Goal: Task Accomplishment & Management: Complete application form

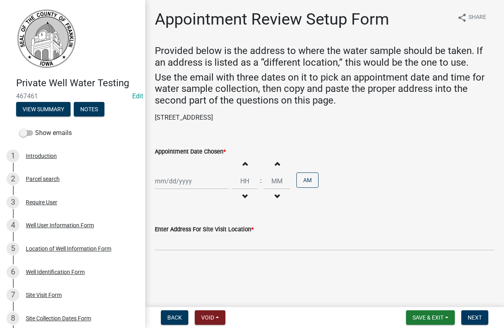
click at [172, 183] on input "Appointment Date Chosen *" at bounding box center [192, 181] width 74 height 17
select select "8"
select select "2025"
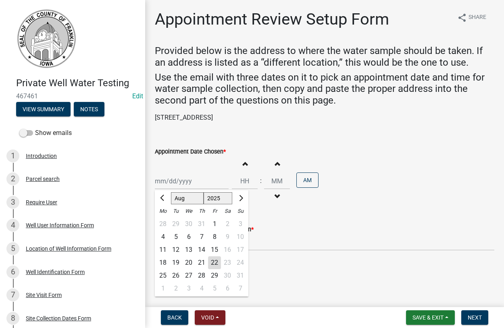
click at [175, 274] on div "26" at bounding box center [175, 275] width 13 height 13
type input "[DATE]"
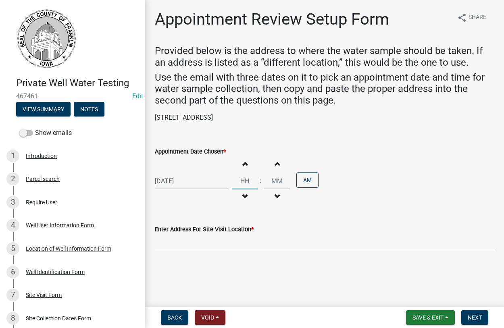
click at [249, 183] on input "Hours" at bounding box center [245, 181] width 26 height 17
type input "10"
type input "00"
click at [278, 185] on input "00" at bounding box center [277, 181] width 26 height 17
drag, startPoint x: 264, startPoint y: 117, endPoint x: 152, endPoint y: 122, distance: 111.7
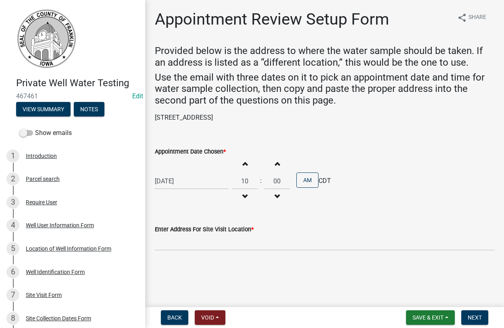
click at [152, 122] on div "1602 Club View Dr, Hampton, IA 50441" at bounding box center [324, 118] width 351 height 10
copy p "1602 Club View Dr, Hampton, IA 50441"
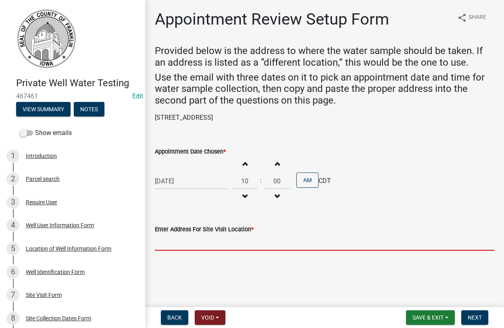
click at [176, 246] on input "Enter Address For Site Visit Location *" at bounding box center [324, 242] width 339 height 17
paste input "1602 Club View Dr, Hampton, IA 50441"
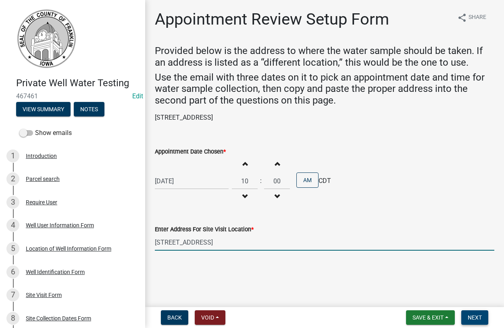
type input "1602 Club View Dr, Hampton, IA 50441"
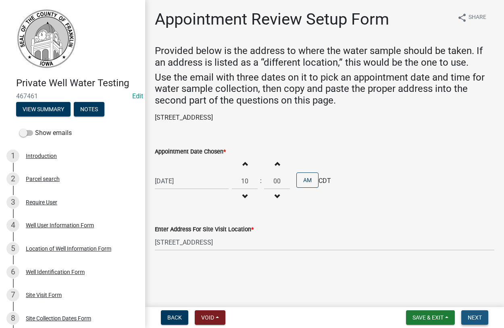
click at [478, 317] on span "Next" at bounding box center [474, 317] width 14 height 6
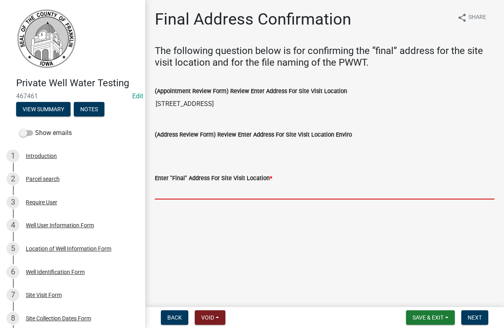
click at [177, 194] on input "Enter "Final" Address For Site Visit Location *" at bounding box center [324, 191] width 339 height 17
paste input "1602 Club View Dr, Hampton, IA 50441"
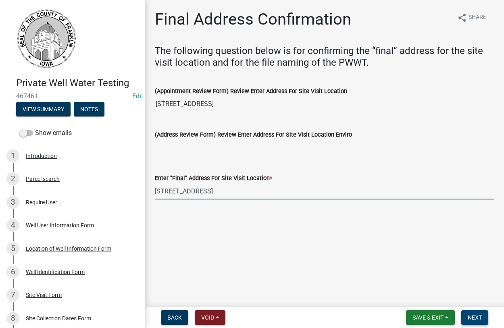
type input "1602 Club View Dr, Hampton, IA 50441"
click at [473, 314] on span "Next" at bounding box center [474, 317] width 14 height 6
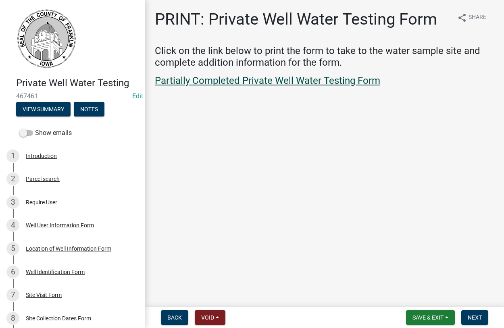
click at [237, 80] on link "Partially Completed Private Well Water Testing Form" at bounding box center [267, 80] width 225 height 11
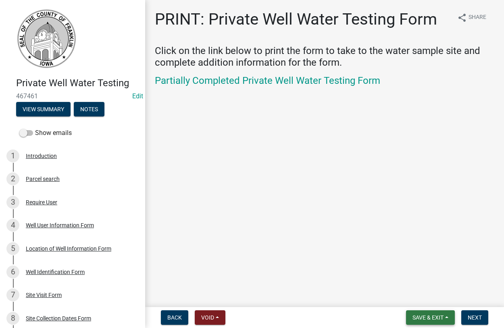
click at [435, 320] on span "Save & Exit" at bounding box center [427, 317] width 31 height 6
click at [421, 296] on button "Save & Exit" at bounding box center [422, 296] width 64 height 19
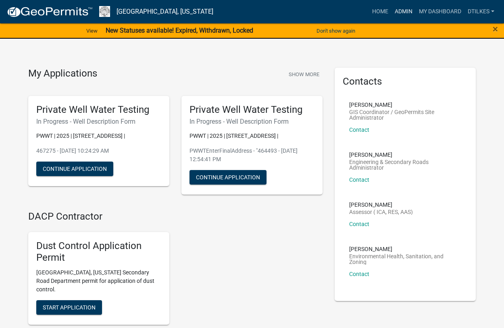
click at [407, 9] on link "Admin" at bounding box center [403, 11] width 24 height 15
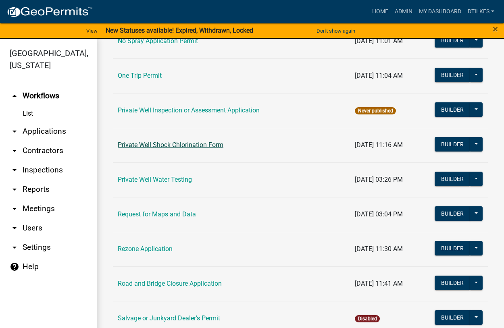
scroll to position [689, 0]
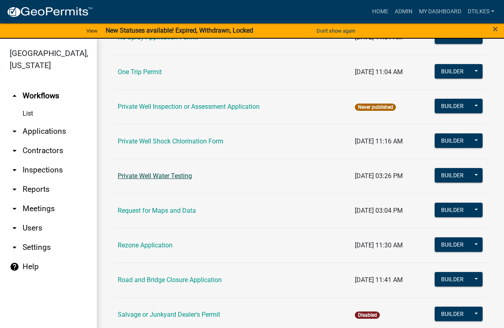
click at [151, 175] on link "Private Well Water Testing" at bounding box center [155, 176] width 74 height 8
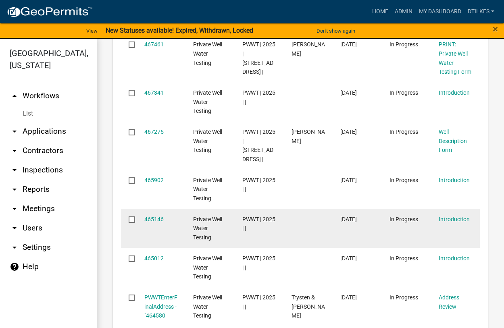
scroll to position [919, 0]
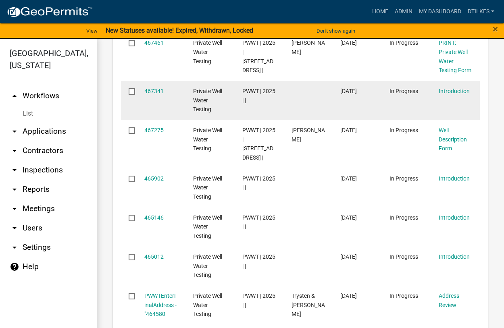
click at [130, 88] on input "checkbox" at bounding box center [131, 90] width 5 height 5
checkbox input "true"
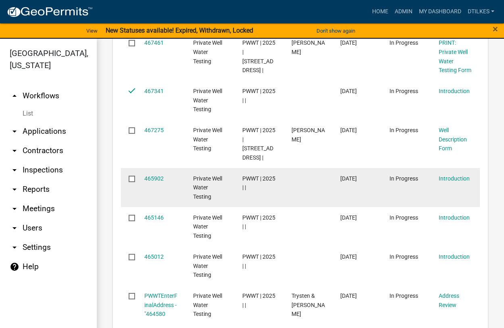
click at [132, 178] on input "checkbox" at bounding box center [131, 178] width 5 height 5
checkbox input "true"
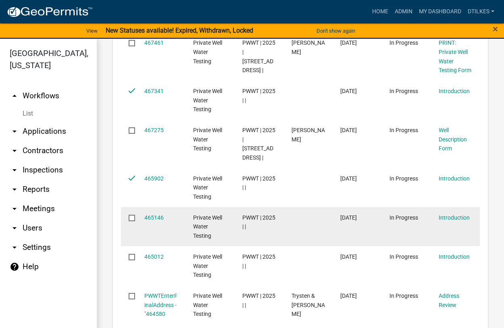
click at [131, 216] on input "checkbox" at bounding box center [131, 217] width 5 height 5
checkbox input "true"
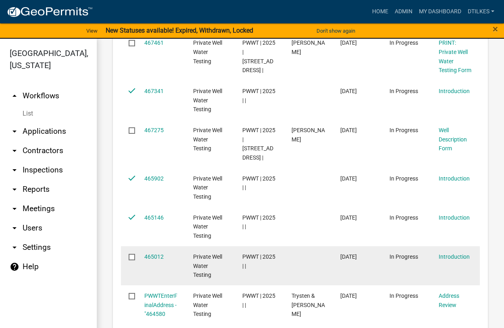
click at [130, 258] on input "checkbox" at bounding box center [131, 256] width 5 height 5
checkbox input "true"
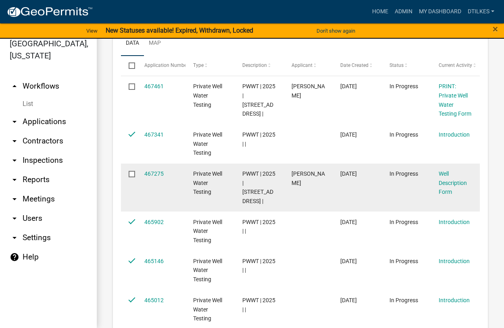
scroll to position [682, 0]
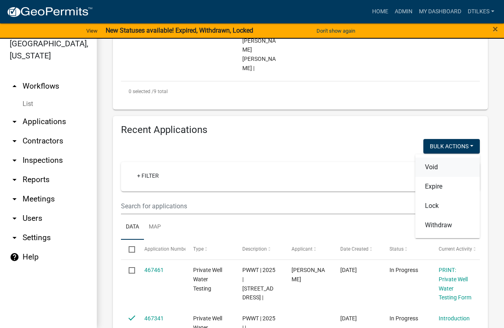
click at [433, 158] on button "Void" at bounding box center [447, 167] width 64 height 19
checkbox input "false"
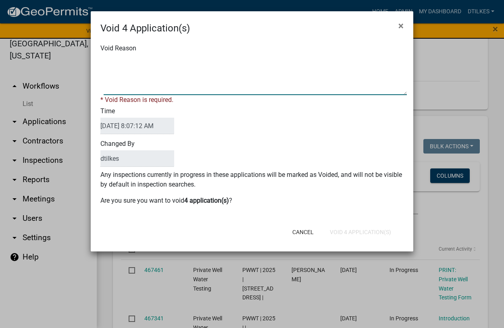
click at [124, 92] on textarea "Void Reason" at bounding box center [255, 75] width 303 height 40
type textarea "no data"
click at [347, 233] on form "Void 4 Application(s) × Void Reason * Void Reason is required. Time 08/22/2025 …" at bounding box center [252, 127] width 322 height 233
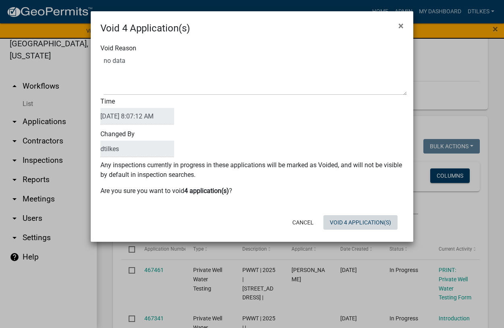
click at [345, 224] on button "Void 4 Application(s)" at bounding box center [360, 222] width 74 height 15
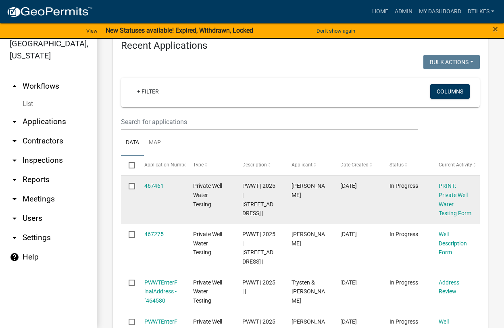
scroll to position [819, 0]
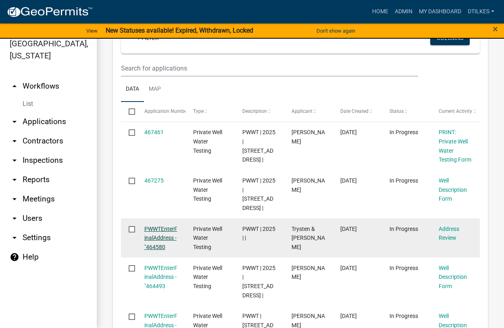
click at [156, 236] on link "PWWTEnterFinalAddress - "464580" at bounding box center [160, 238] width 33 height 25
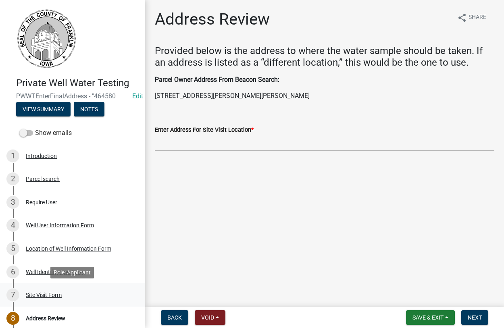
click at [35, 297] on div "Site Visit Form" at bounding box center [44, 295] width 36 height 6
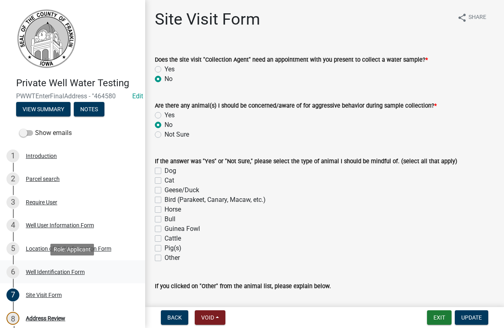
click at [44, 271] on div "Well Identification Form" at bounding box center [55, 272] width 59 height 6
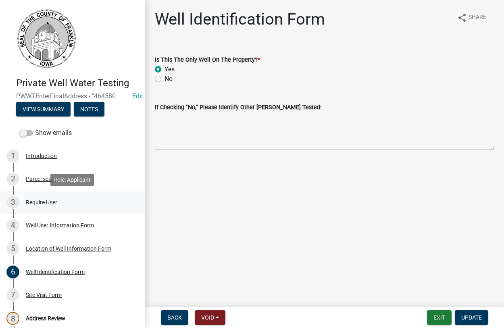
click at [40, 202] on div "Require User" at bounding box center [41, 202] width 31 height 6
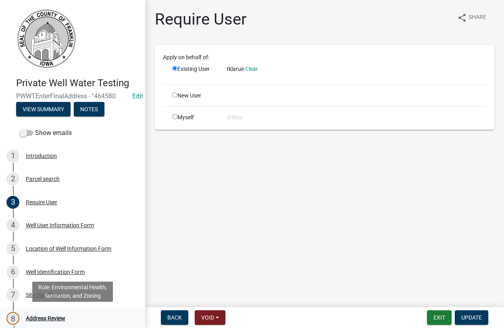
click at [39, 317] on div "Address Review" at bounding box center [45, 318] width 39 height 6
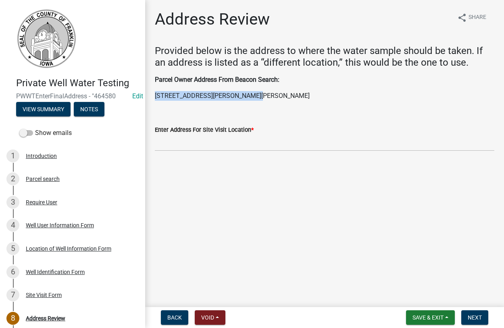
drag, startPoint x: 244, startPoint y: 95, endPoint x: 156, endPoint y: 95, distance: 87.4
click at [156, 95] on p "774 Wren Ave, Ackley, IA 50601" at bounding box center [324, 96] width 339 height 10
copy p "774 Wren Ave, Ackley, IA 50601"
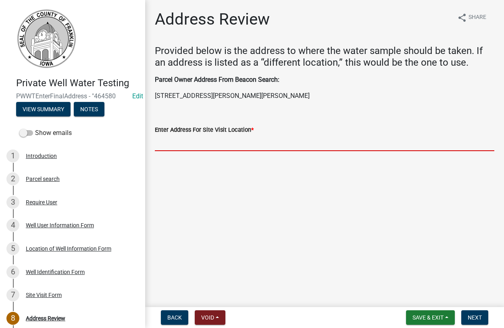
click at [186, 141] on input "Enter Address For Site Visit Location *" at bounding box center [324, 143] width 339 height 17
paste input "774 Wren Ave, Ackley, IA 50601"
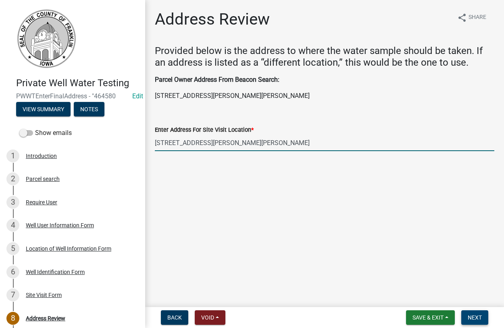
type input "774 Wren Ave, Ackley, IA 50601"
click at [471, 318] on span "Next" at bounding box center [474, 317] width 14 height 6
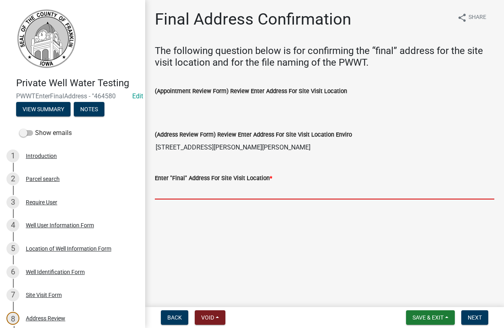
click at [195, 191] on input "Enter "Final" Address For Site Visit Location *" at bounding box center [324, 191] width 339 height 17
paste input "774 Wren Ave, Ackley, IA 50601"
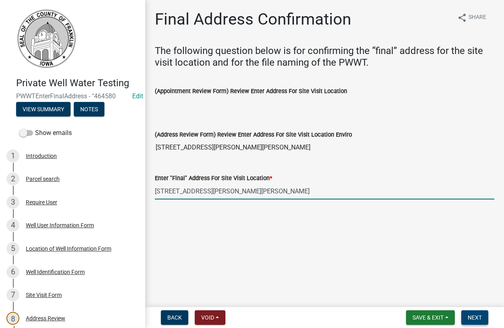
type input "774 Wren Ave, Ackley, IA 50601"
click at [471, 318] on span "Next" at bounding box center [474, 317] width 14 height 6
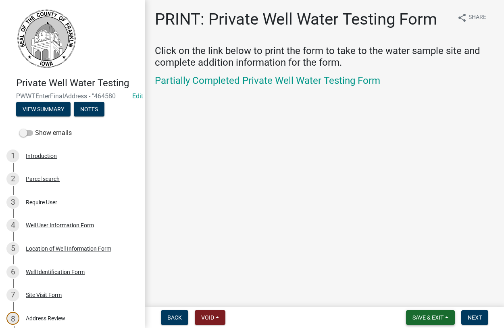
click at [431, 317] on span "Save & Exit" at bounding box center [427, 317] width 31 height 6
click at [409, 278] on button "Save" at bounding box center [422, 277] width 64 height 19
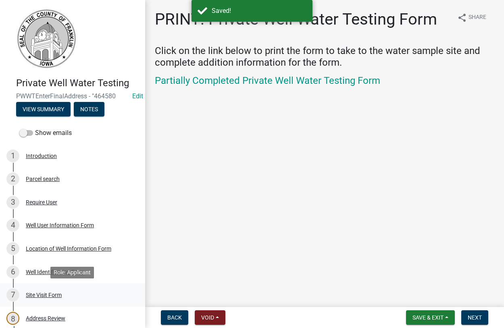
click at [46, 294] on div "Site Visit Form" at bounding box center [44, 295] width 36 height 6
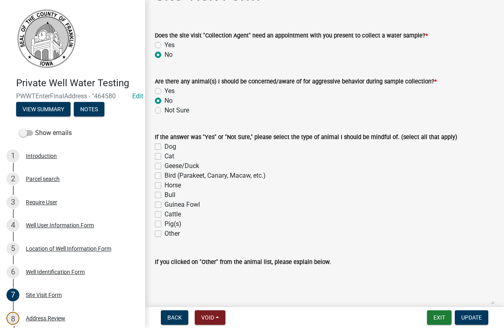
scroll to position [46, 0]
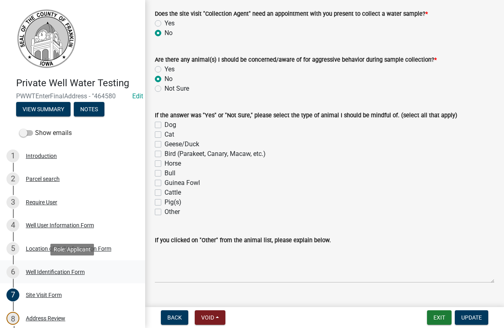
click at [43, 273] on div "Well Identification Form" at bounding box center [55, 272] width 59 height 6
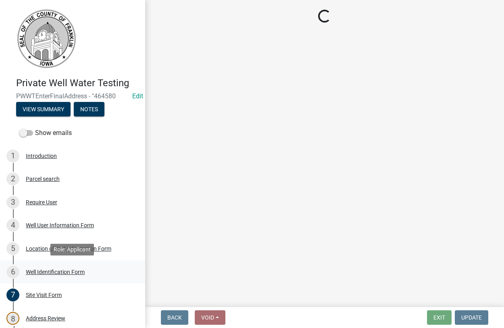
scroll to position [0, 0]
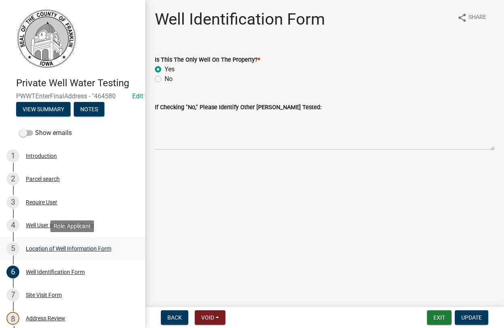
click at [54, 248] on div "Location of Well Information Form" at bounding box center [68, 249] width 85 height 6
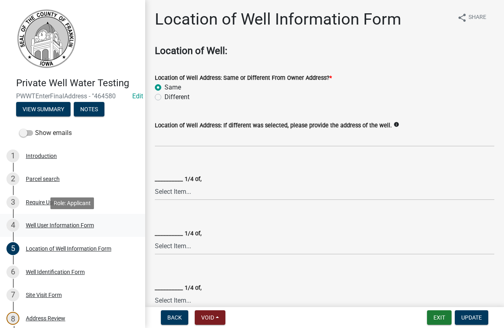
click at [38, 223] on div "Well User Information Form" at bounding box center [60, 225] width 68 height 6
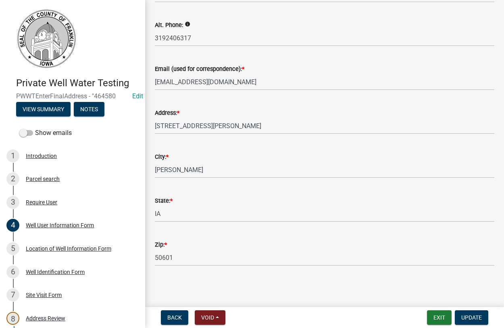
scroll to position [4, 0]
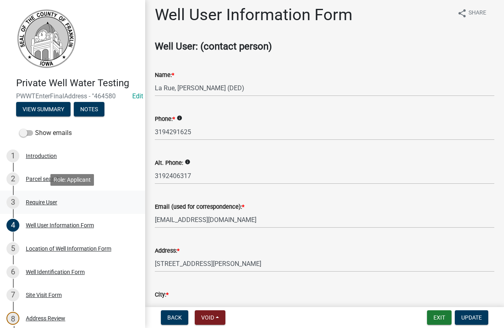
click at [33, 203] on div "Require User" at bounding box center [41, 202] width 31 height 6
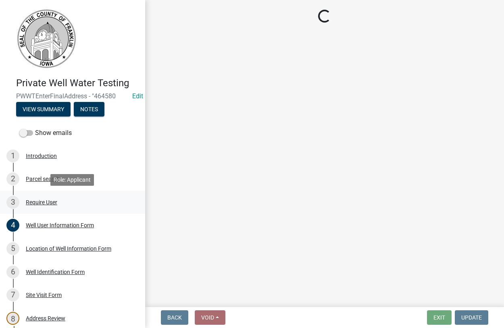
scroll to position [0, 0]
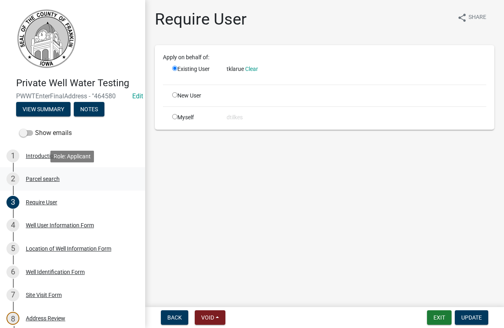
click at [32, 177] on div "Parcel search" at bounding box center [43, 179] width 34 height 6
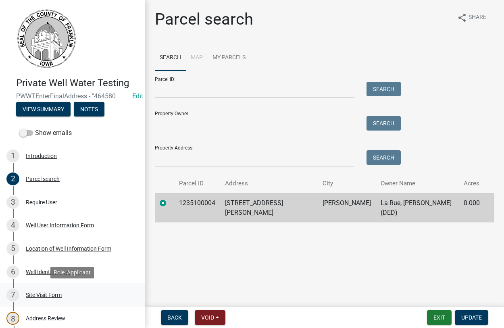
click at [36, 296] on div "Site Visit Form" at bounding box center [44, 295] width 36 height 6
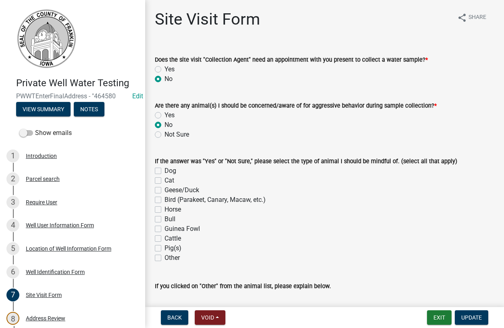
scroll to position [63, 0]
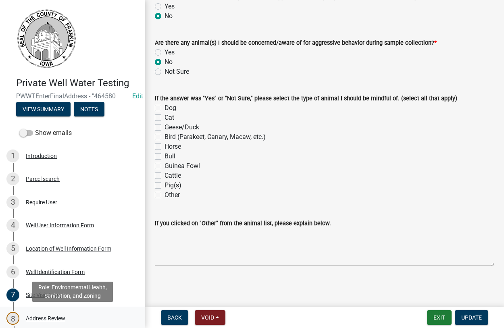
click at [44, 316] on div "Address Review" at bounding box center [45, 318] width 39 height 6
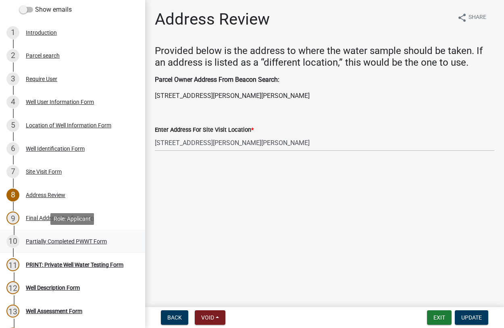
scroll to position [164, 0]
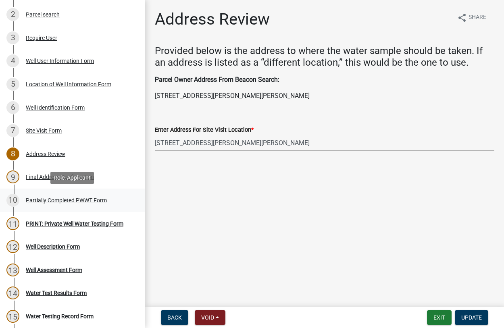
click at [46, 199] on div "Partially Completed PWWT Form" at bounding box center [66, 200] width 81 height 6
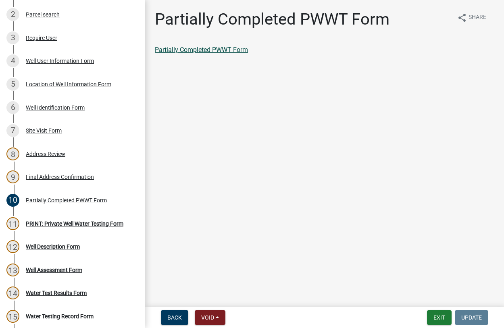
click at [198, 48] on link "Partially Completed PWWT Form" at bounding box center [201, 50] width 93 height 8
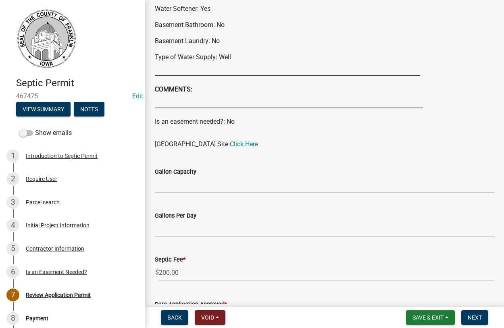
scroll to position [367, 0]
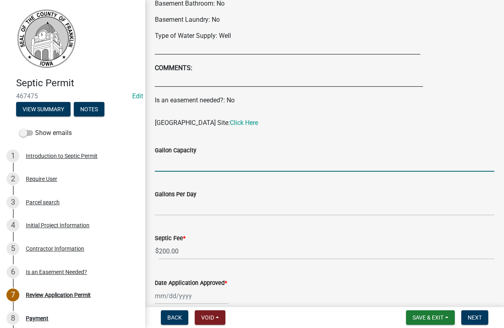
click at [193, 166] on input "Gallon Capacity" at bounding box center [324, 163] width 339 height 17
type input "1250"
click at [189, 206] on input "Gallons Per Day" at bounding box center [324, 207] width 339 height 17
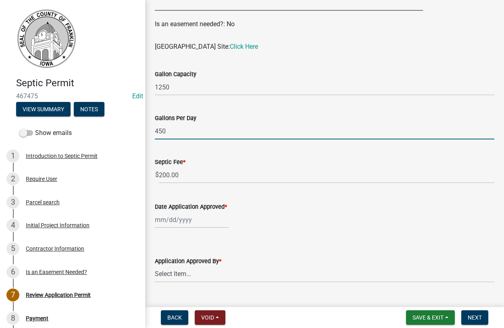
scroll to position [459, 0]
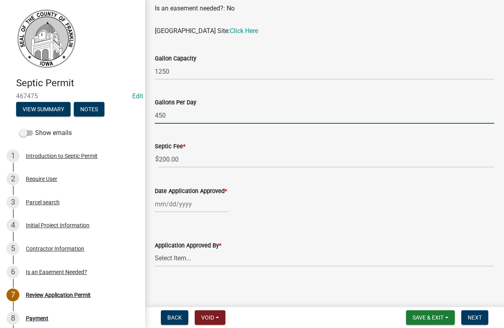
type input "450"
click at [181, 206] on input "Date Application Approved *" at bounding box center [192, 204] width 74 height 17
select select "8"
select select "2025"
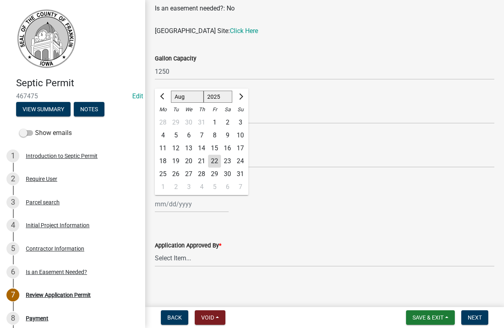
click at [214, 161] on div "22" at bounding box center [214, 161] width 13 height 13
type input "08/22/2025"
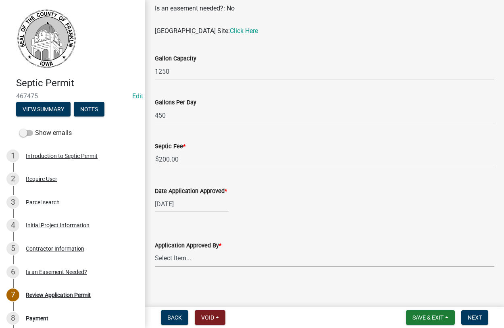
click at [155, 250] on select "Select Item... Dan Tilkes" at bounding box center [324, 258] width 339 height 17
click option "[PERSON_NAME]" at bounding box center [0, 0] width 0 height 0
select select "5220629f-9084-4e48-abb1-a914bded0463"
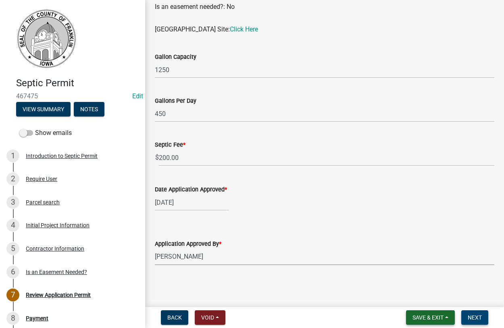
drag, startPoint x: 470, startPoint y: 319, endPoint x: 451, endPoint y: 316, distance: 18.7
click at [470, 318] on span "Next" at bounding box center [474, 317] width 14 height 6
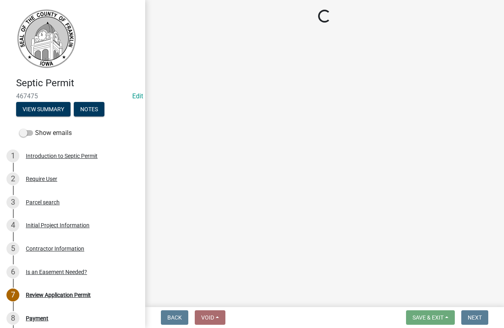
select select "3: 3"
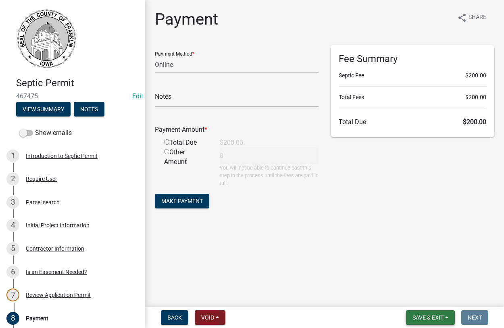
click at [423, 320] on span "Save & Exit" at bounding box center [427, 317] width 31 height 6
click at [420, 297] on button "Save & Exit" at bounding box center [422, 296] width 64 height 19
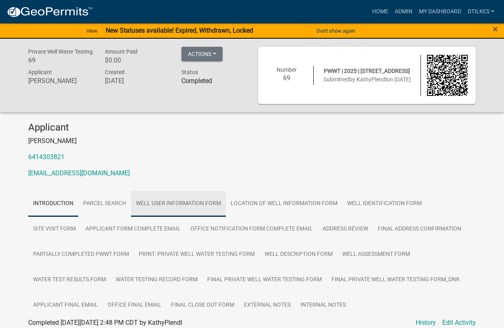
click at [159, 201] on link "Well User Information Form" at bounding box center [178, 204] width 95 height 26
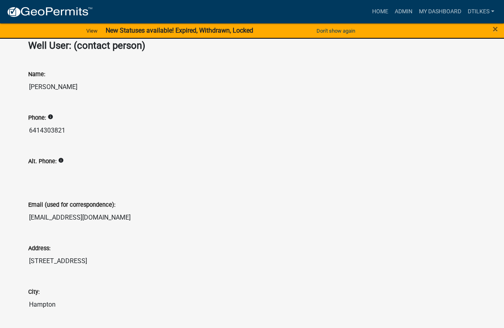
scroll to position [123, 0]
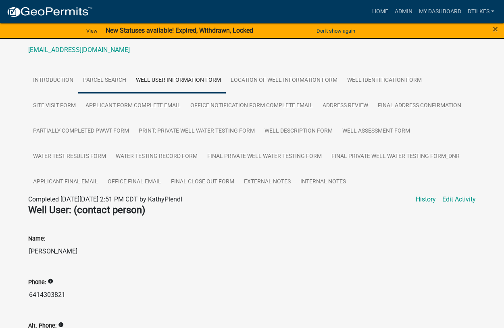
click at [95, 78] on link "Parcel search" at bounding box center [104, 81] width 53 height 26
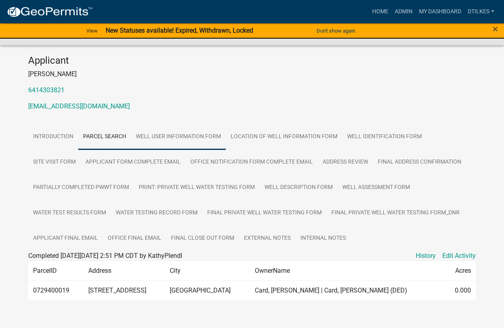
scroll to position [79, 0]
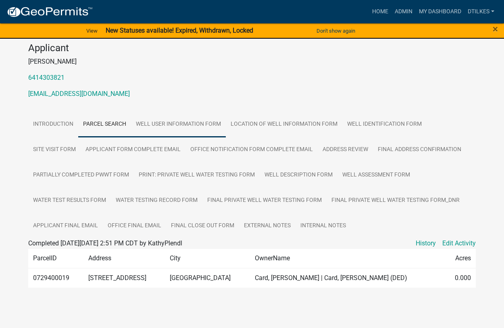
click at [157, 120] on link "Well User Information Form" at bounding box center [178, 125] width 95 height 26
